Goal: Book appointment/travel/reservation

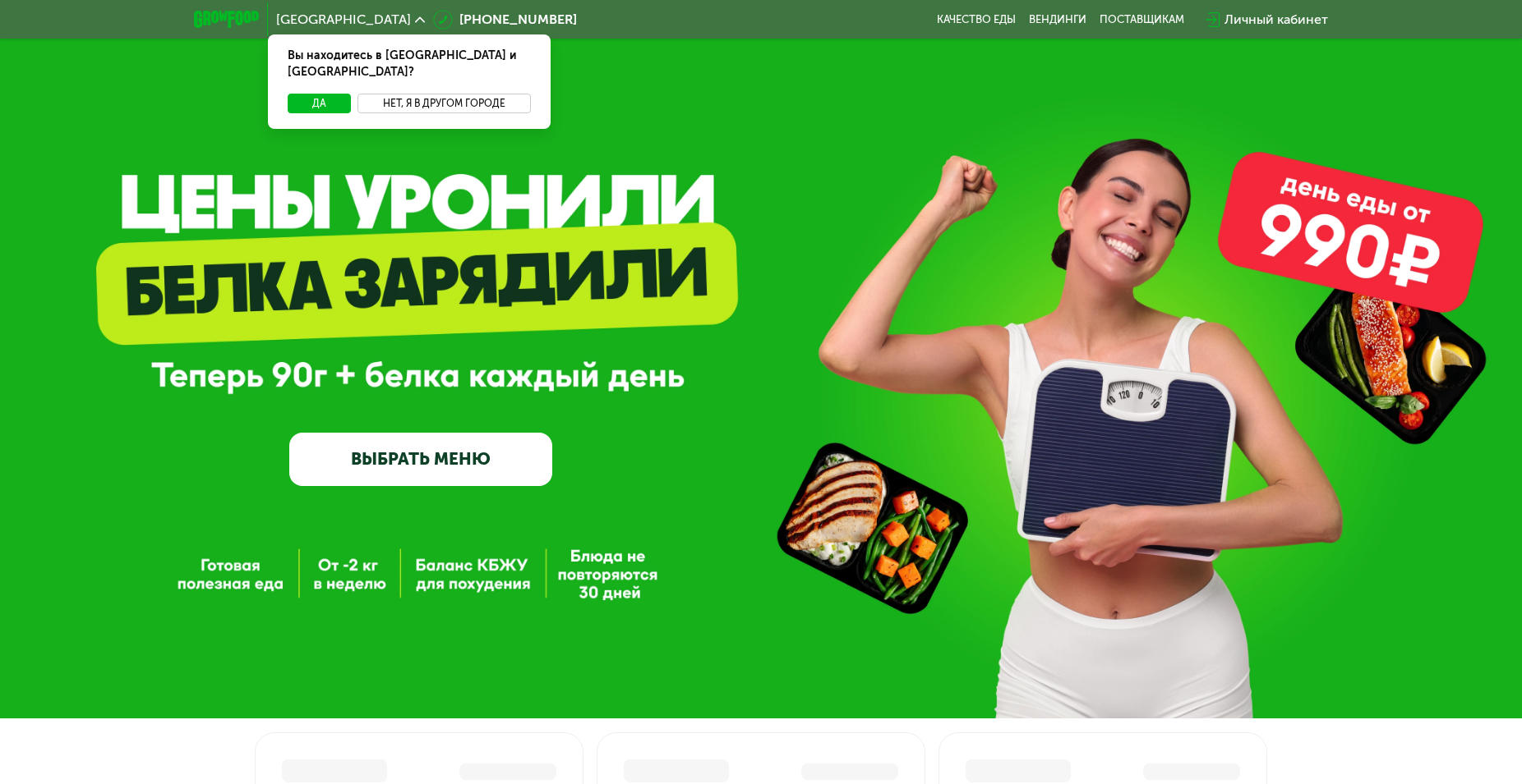
click at [452, 93] on button "Нет, я в другом городе" at bounding box center [443, 103] width 173 height 20
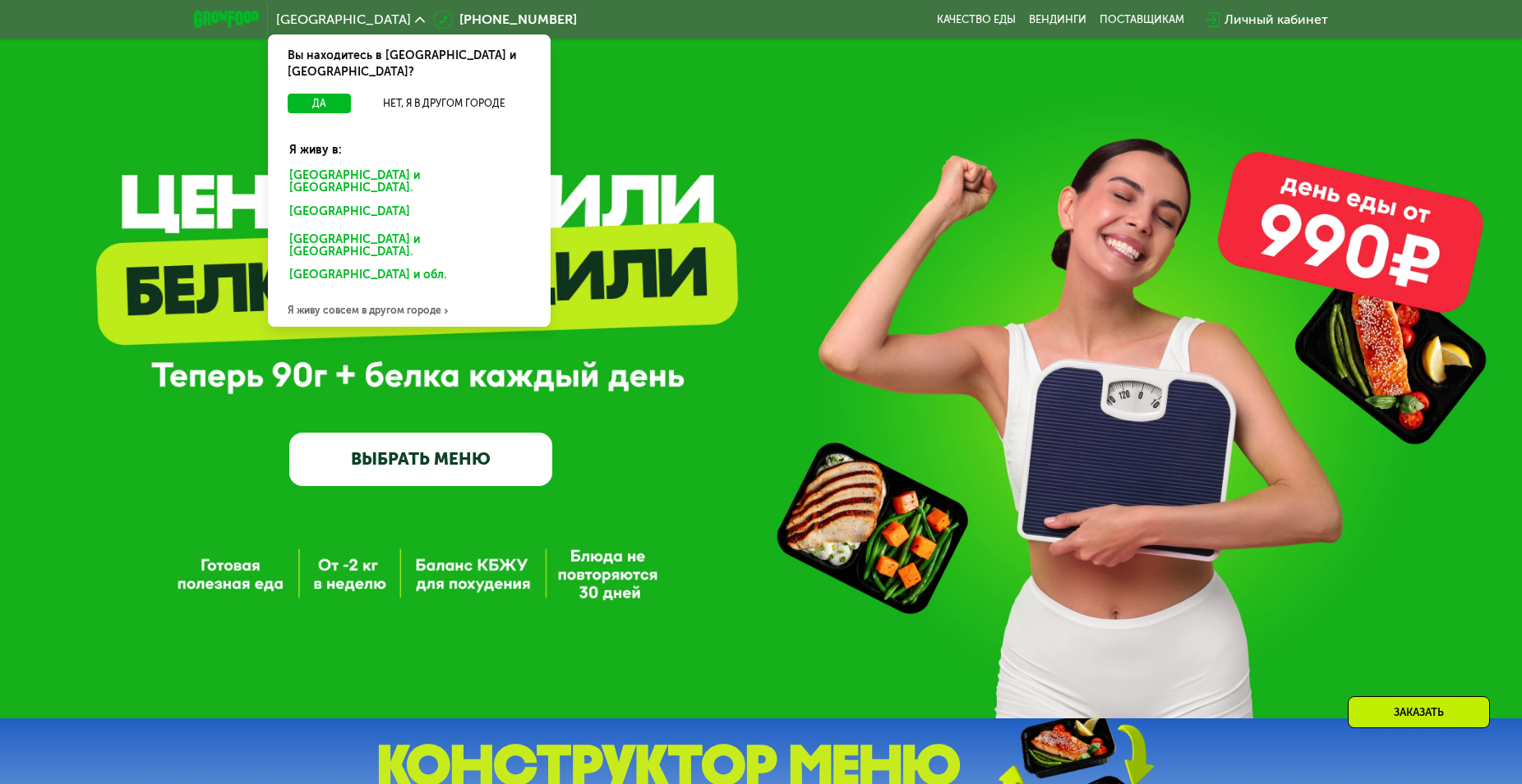
click at [380, 294] on div "Я живу совсем в другом городе" at bounding box center [409, 310] width 282 height 33
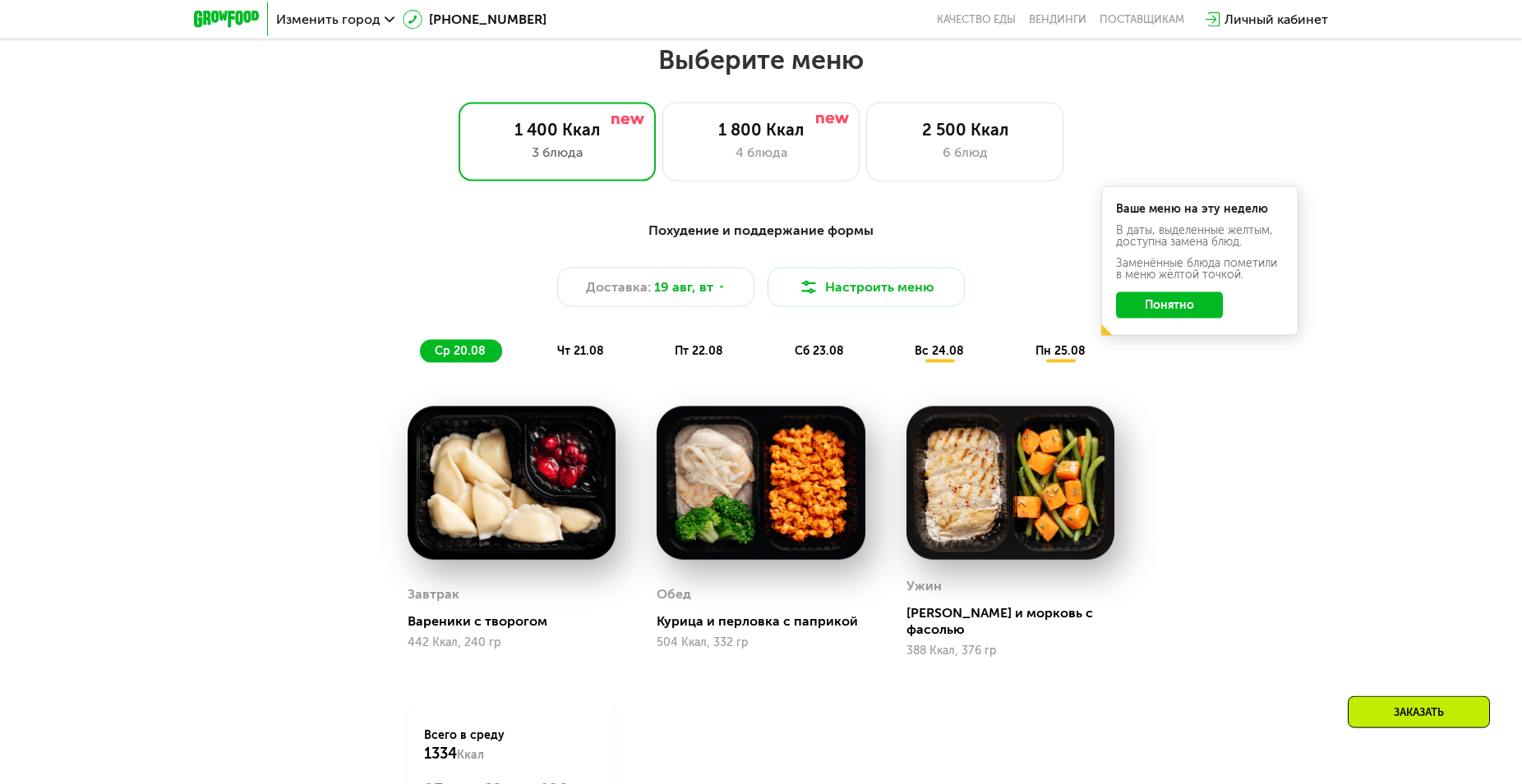
scroll to position [617, 0]
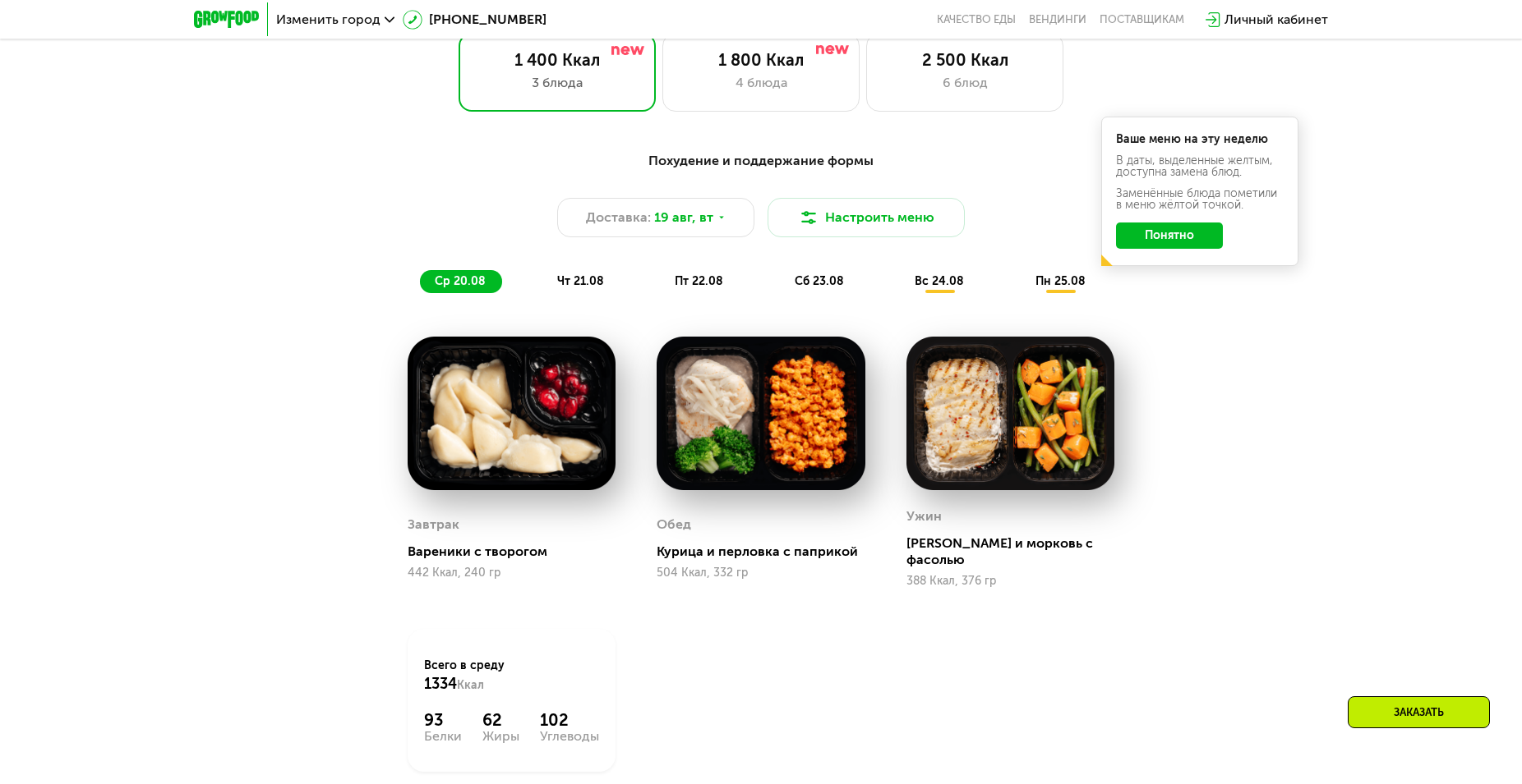
click at [1021, 274] on div "вс 24.08" at bounding box center [1061, 281] width 82 height 23
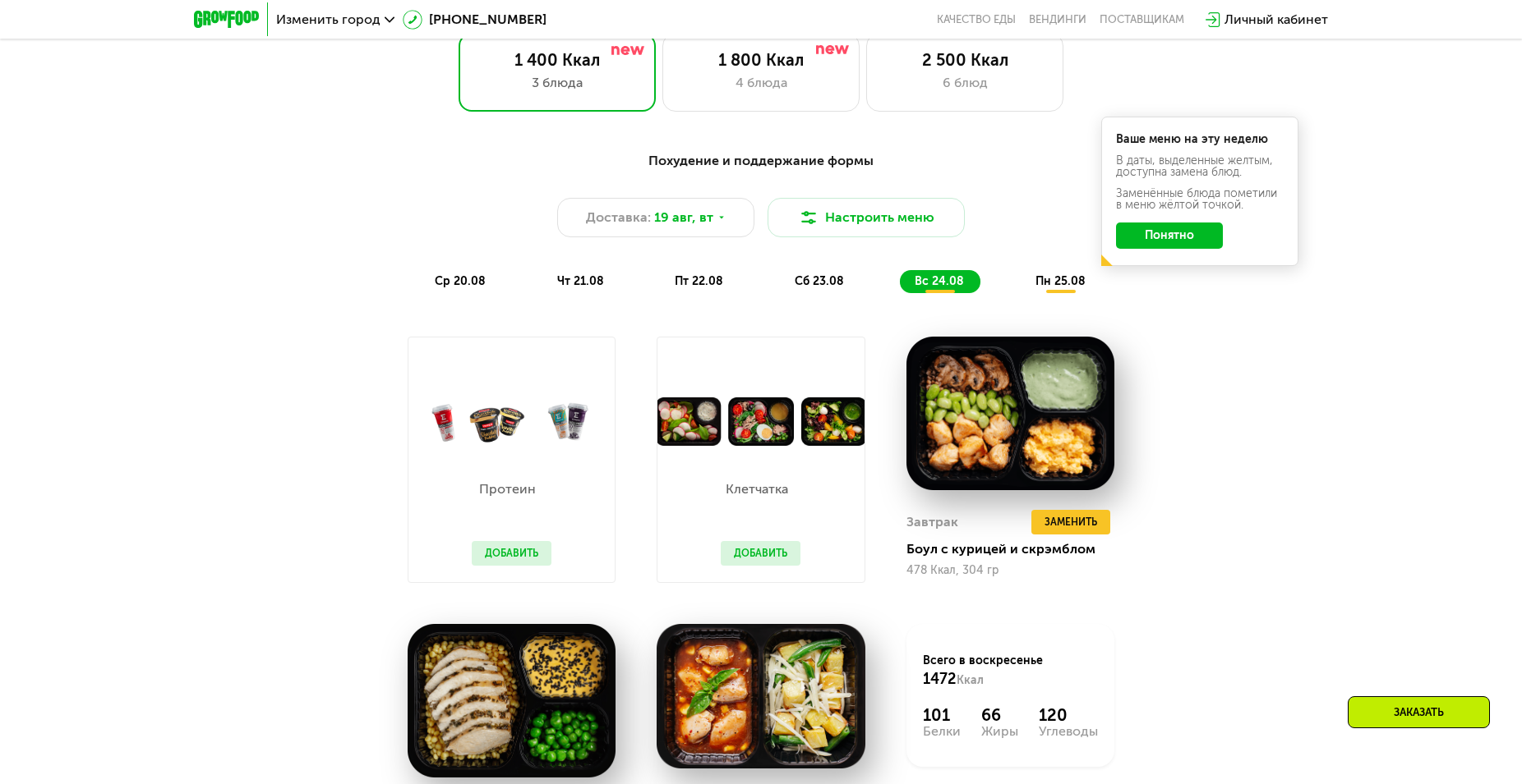
click at [564, 278] on span "чт 21.08" at bounding box center [580, 281] width 47 height 14
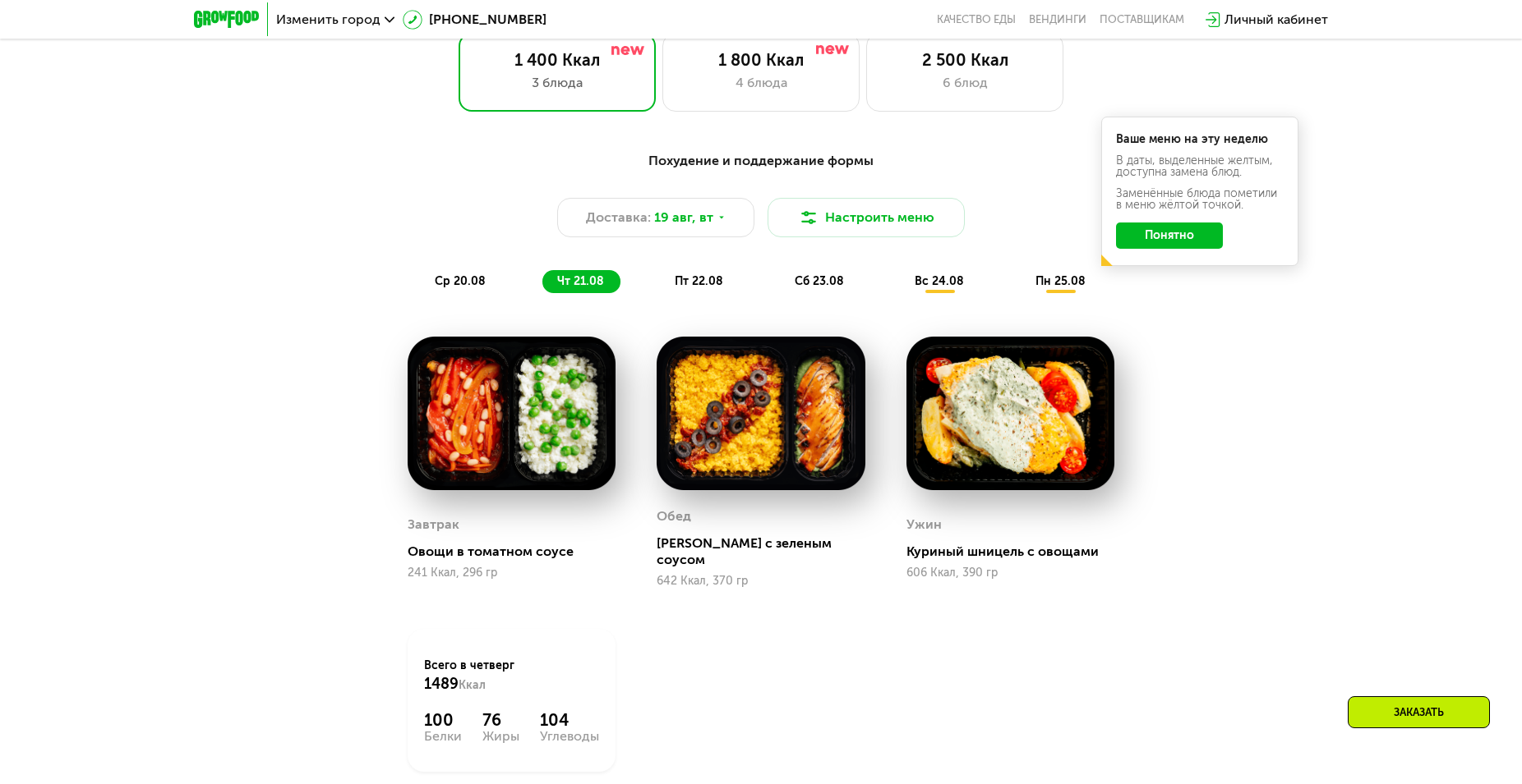
click at [542, 275] on div "ср 20.08" at bounding box center [581, 281] width 78 height 23
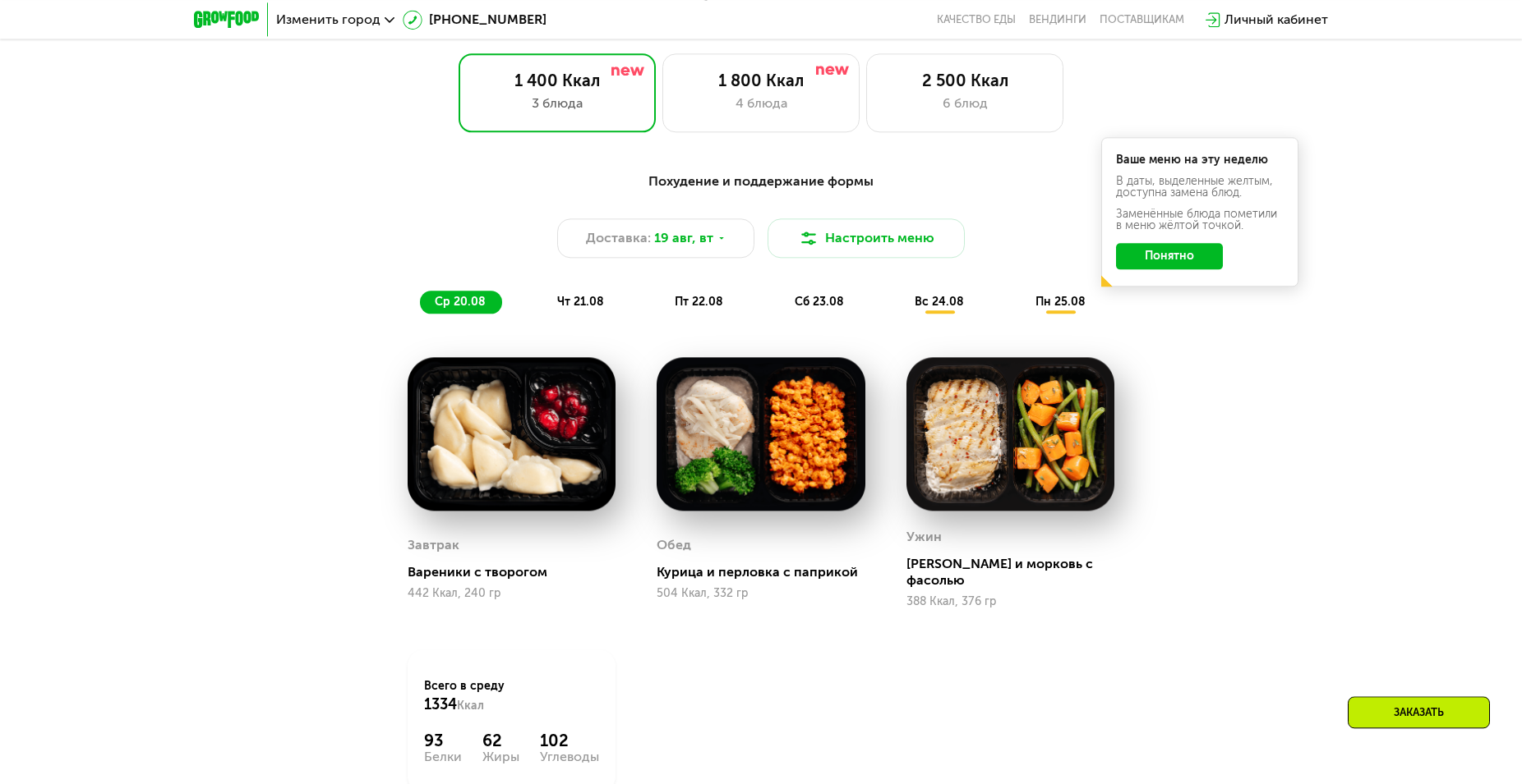
scroll to position [534, 0]
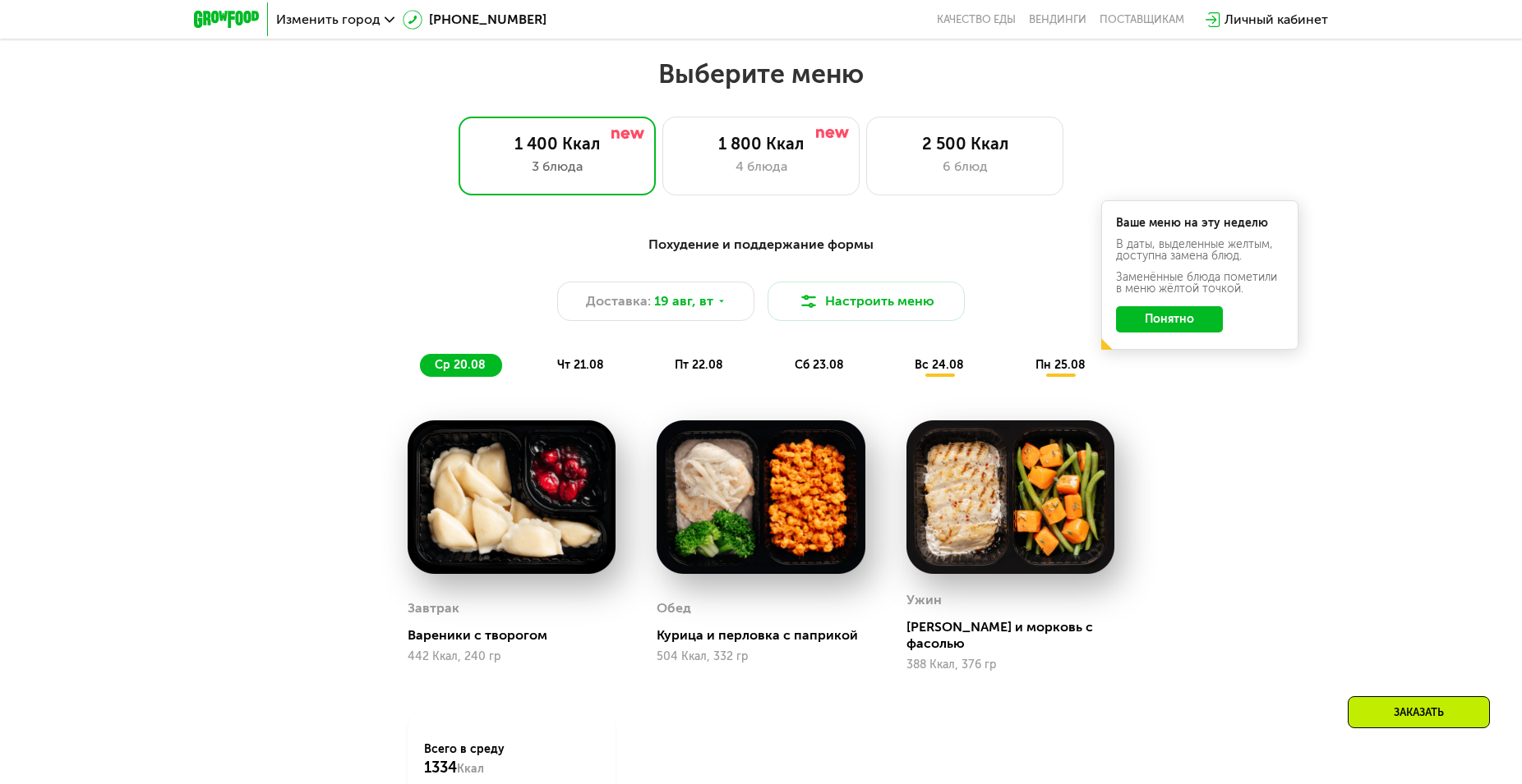
click at [660, 362] on div "чт 21.08" at bounding box center [699, 365] width 80 height 23
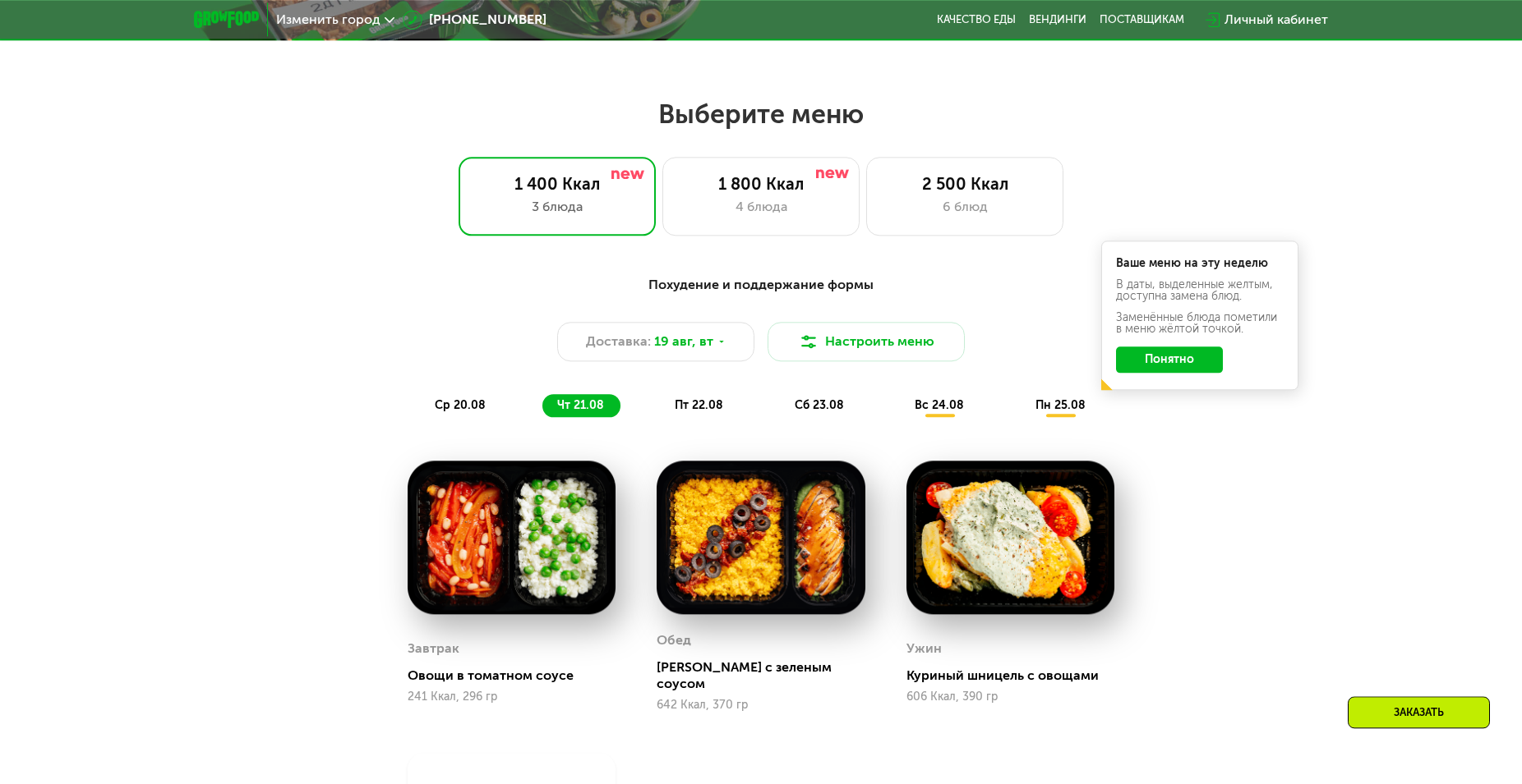
scroll to position [450, 0]
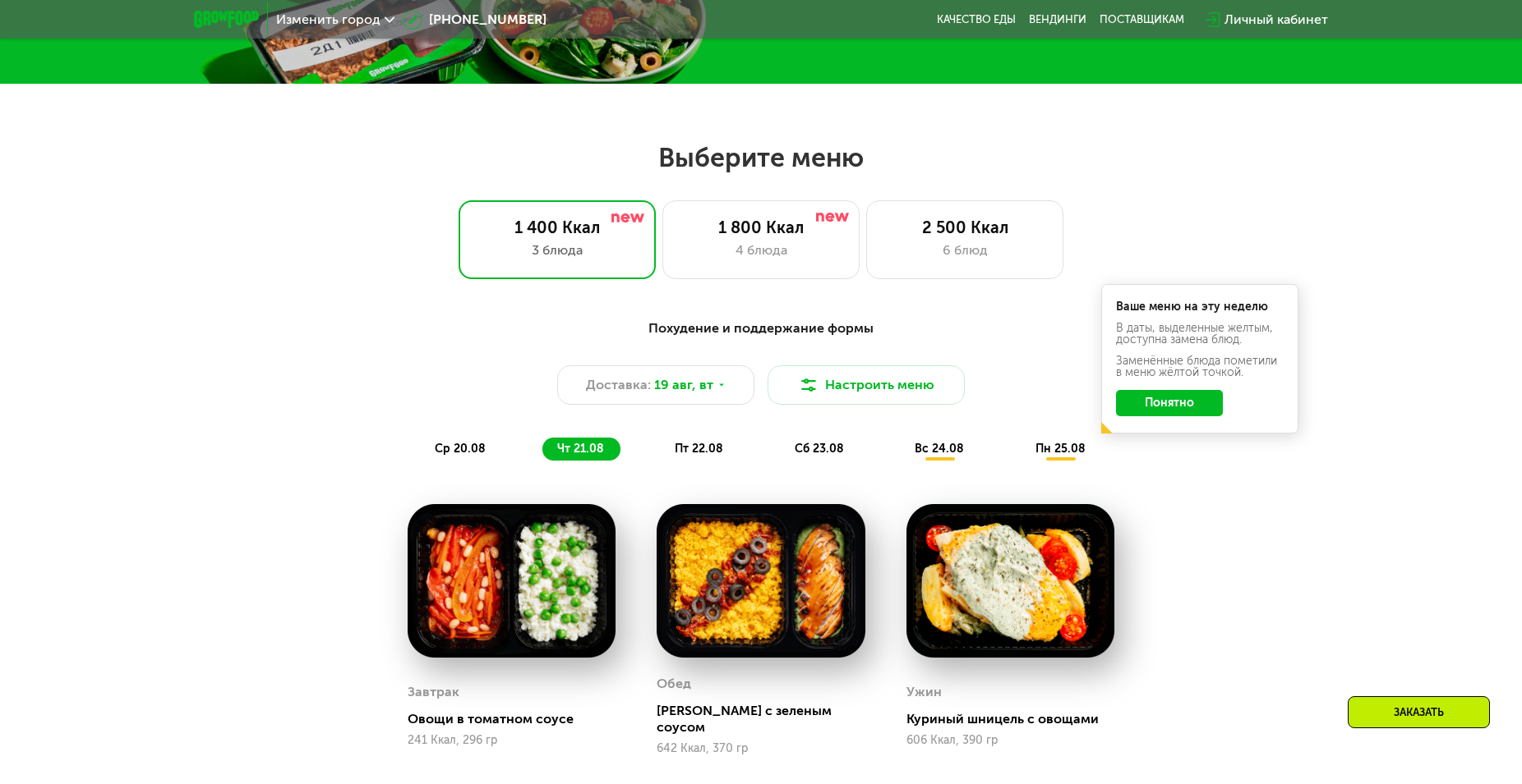
click at [681, 445] on span "пт 22.08" at bounding box center [698, 448] width 49 height 14
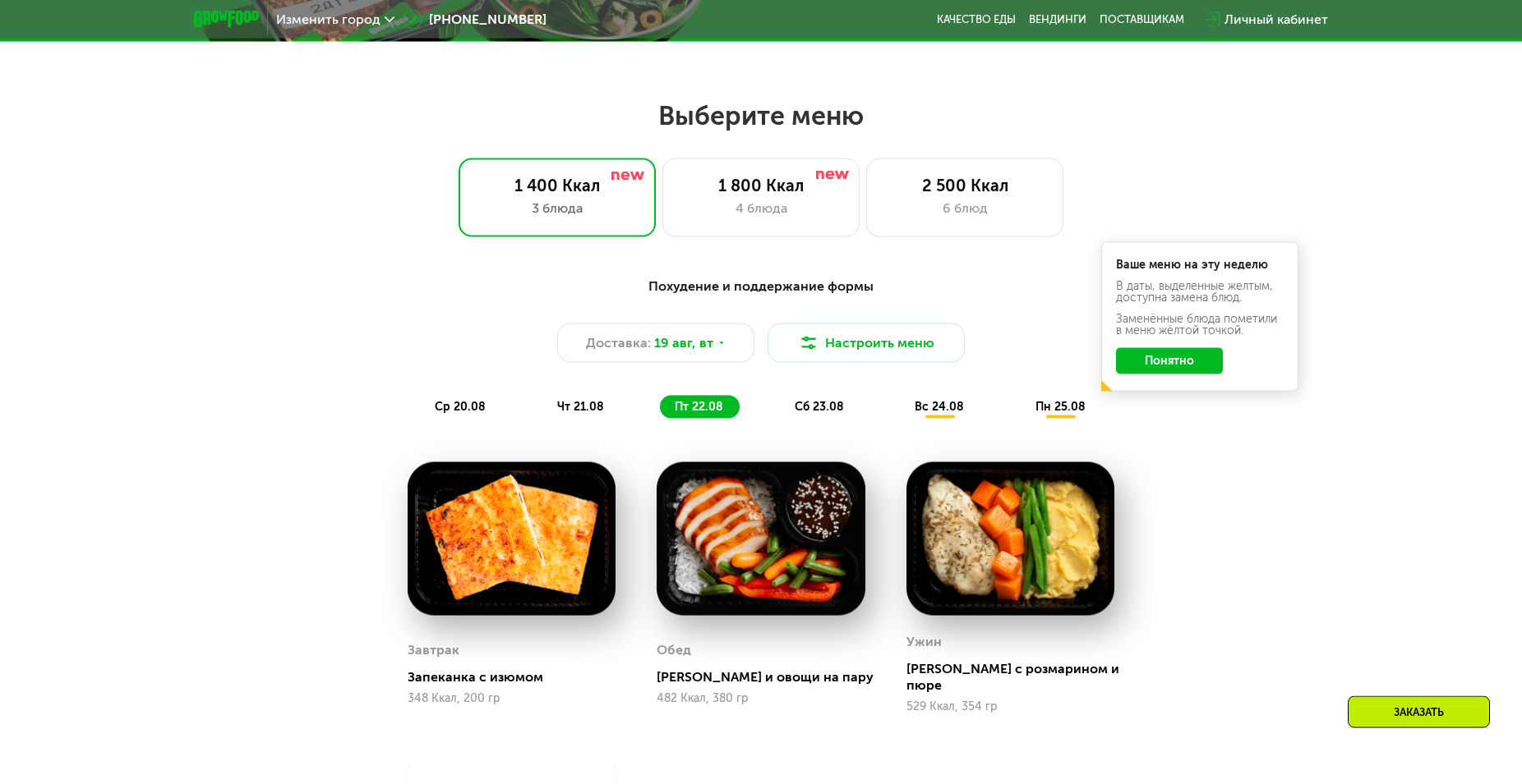
scroll to position [534, 0]
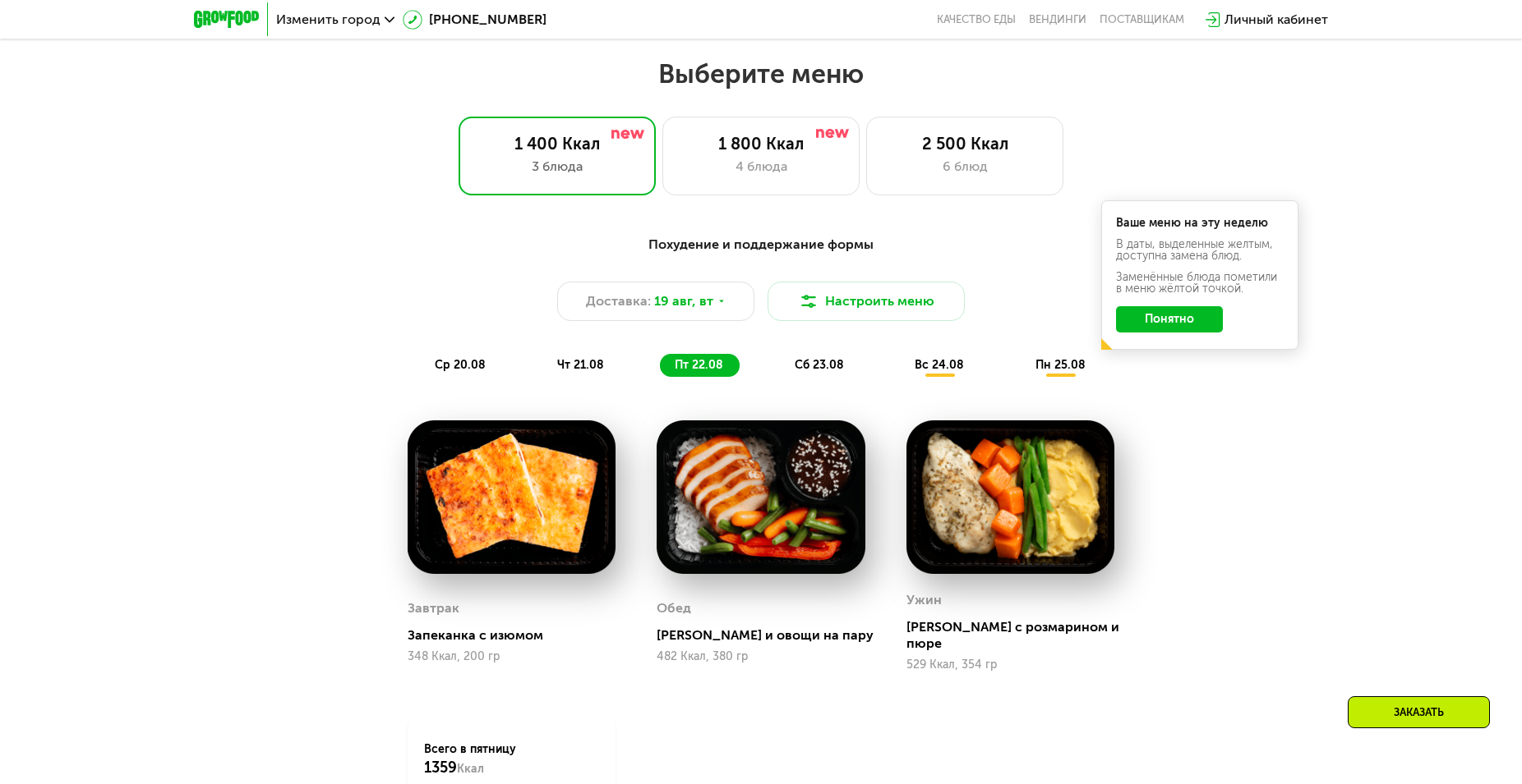
click at [821, 370] on span "сб 23.08" at bounding box center [819, 365] width 49 height 14
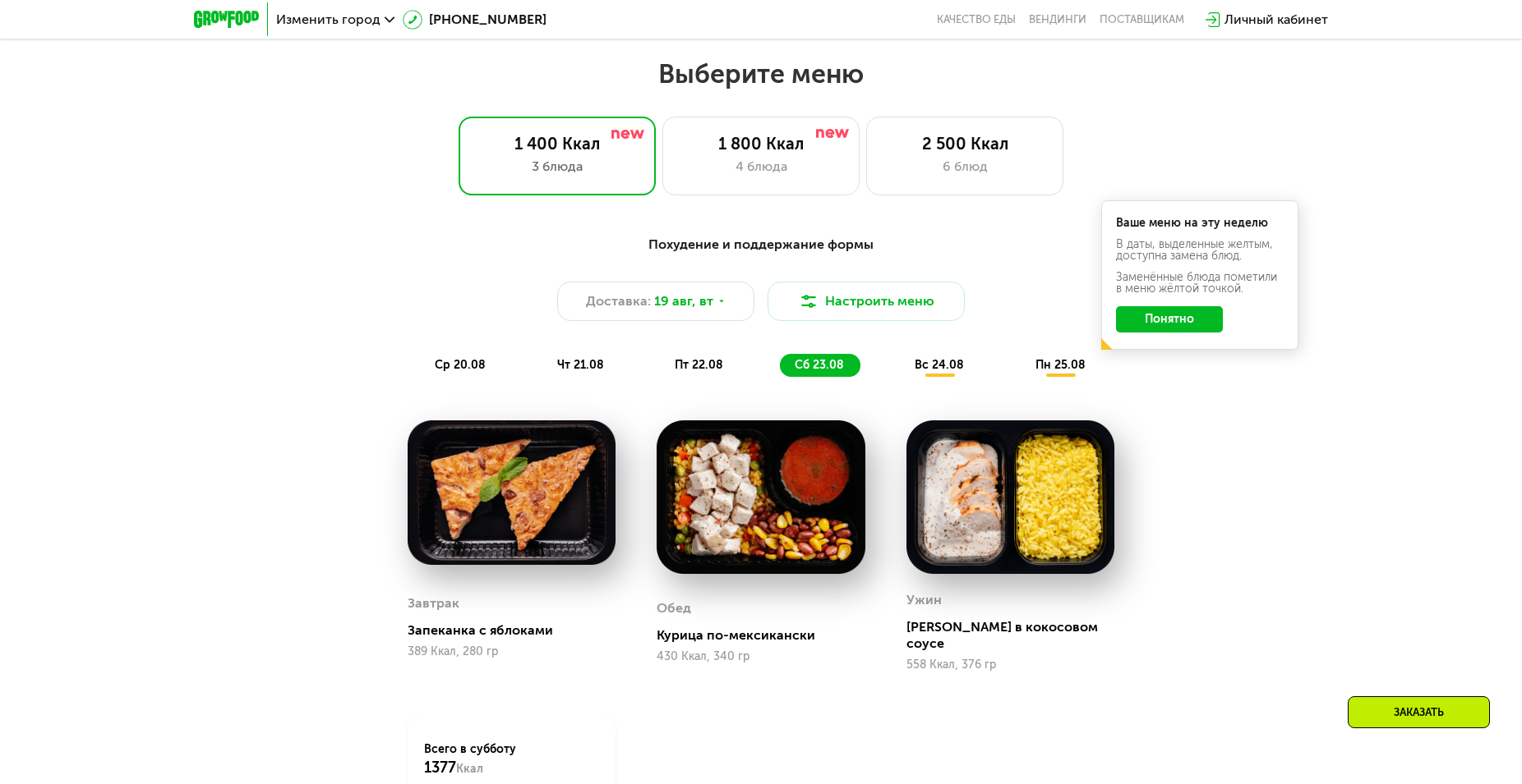
click at [957, 368] on span "вс 24.08" at bounding box center [939, 365] width 49 height 14
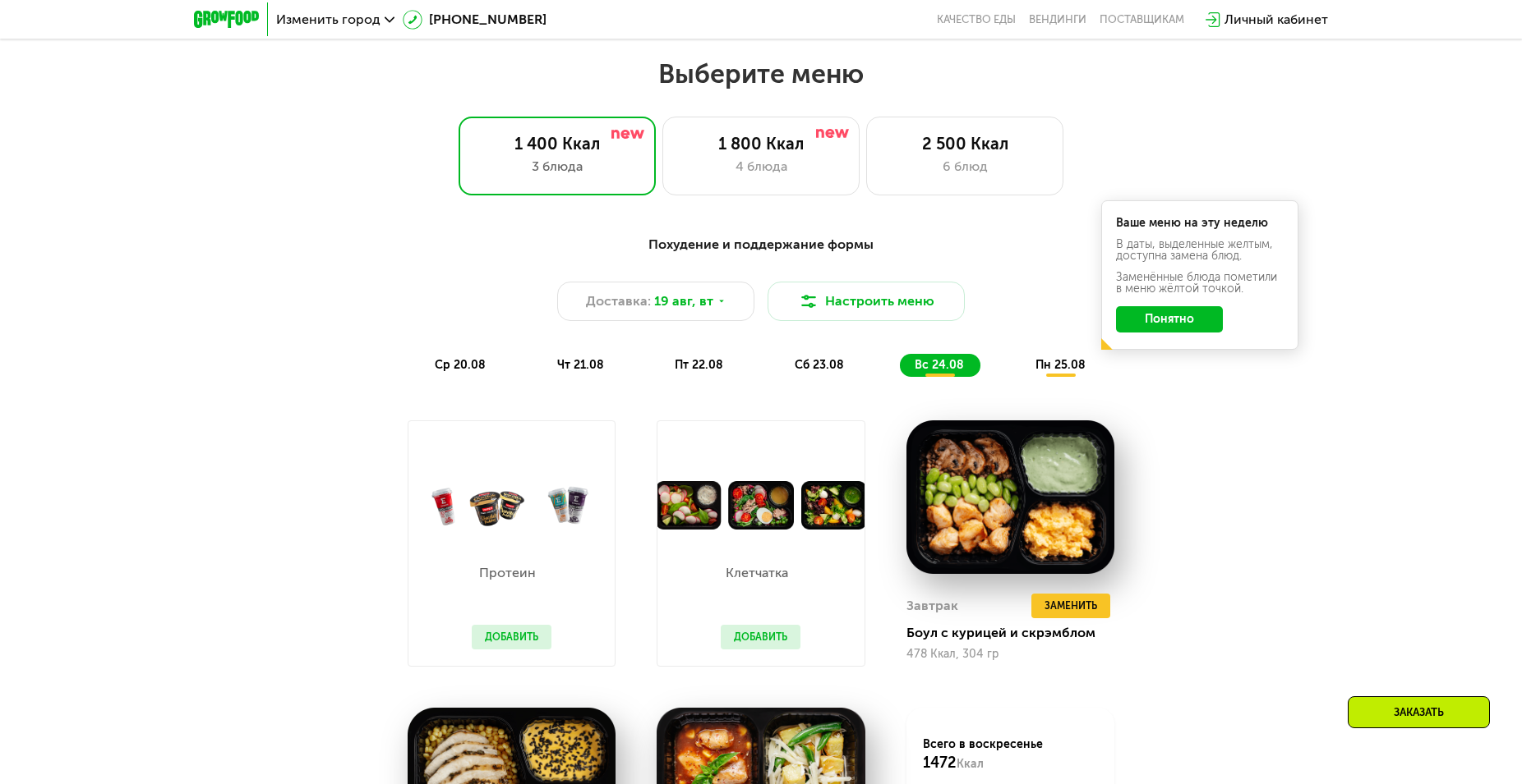
scroll to position [702, 0]
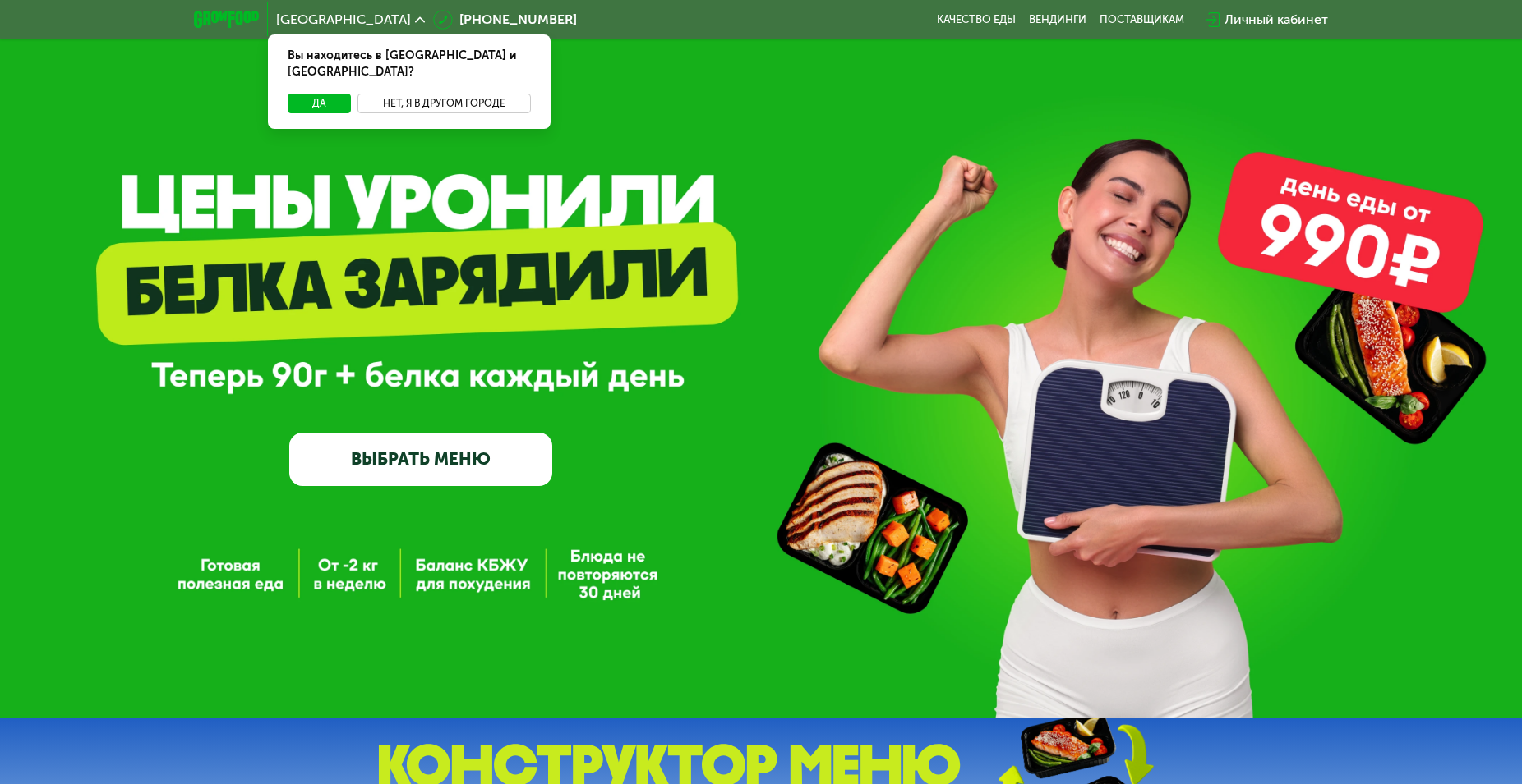
click at [447, 93] on button "Нет, я в другом городе" at bounding box center [443, 103] width 173 height 20
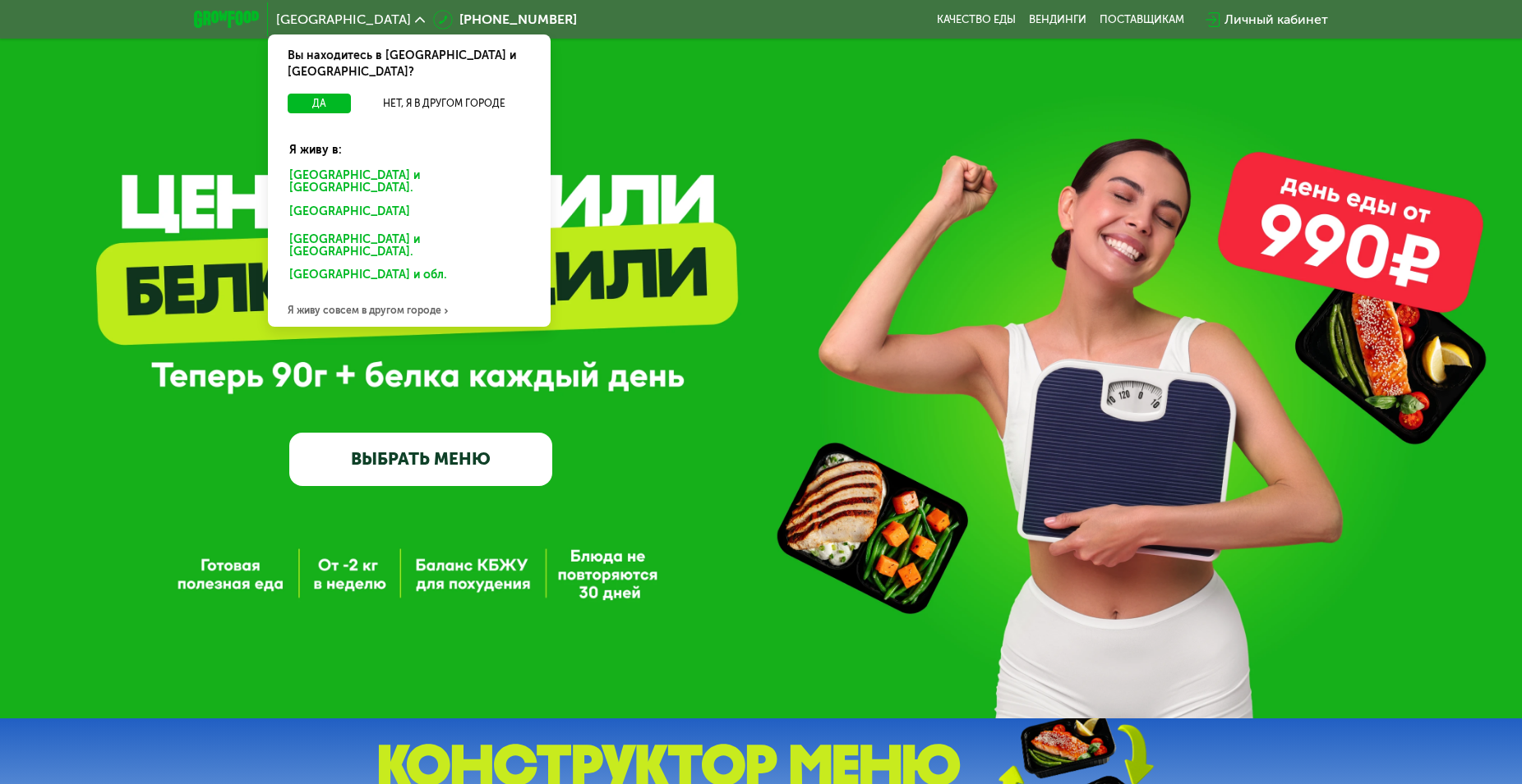
click at [407, 294] on div "Я живу совсем в другом городе" at bounding box center [409, 310] width 282 height 33
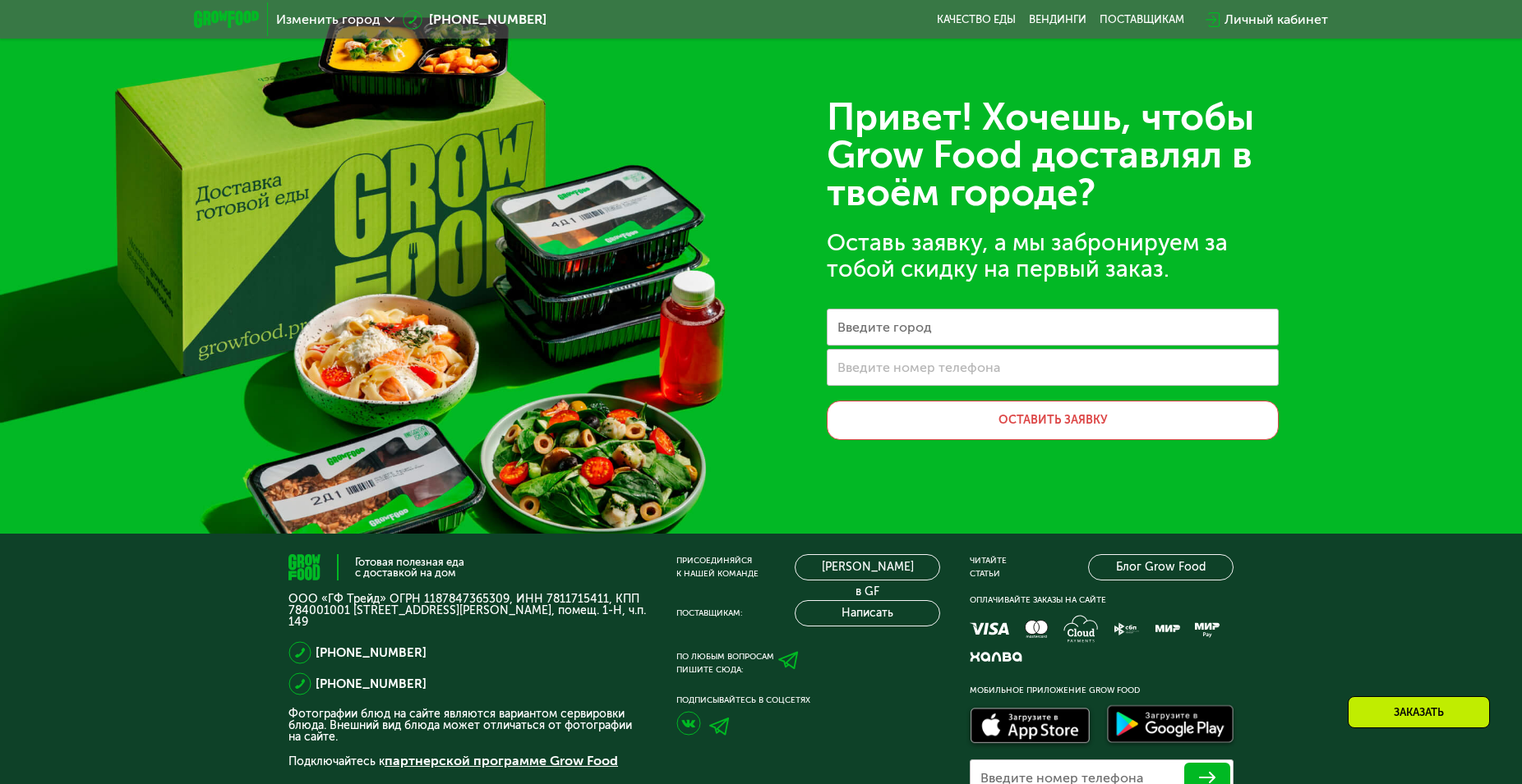
scroll to position [147, 0]
